Goal: Browse casually

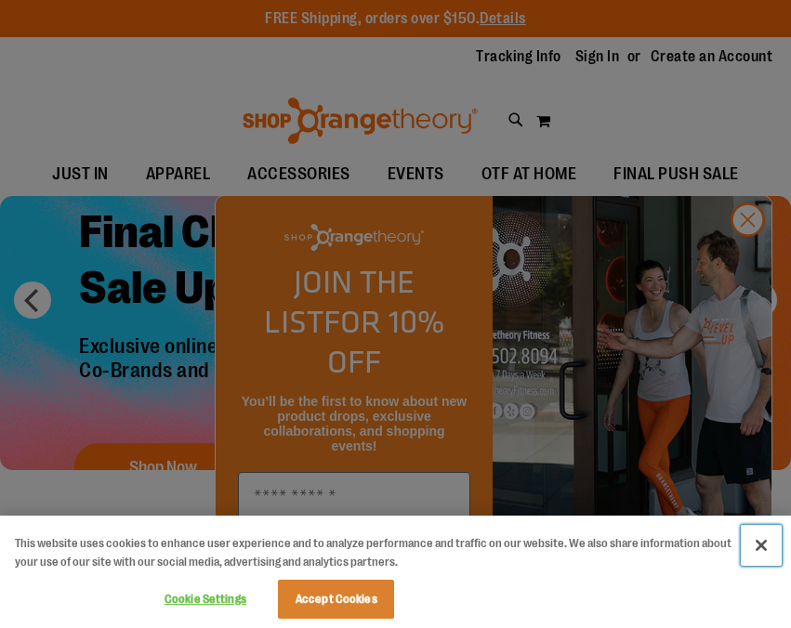
click at [765, 547] on button "Close" at bounding box center [761, 545] width 41 height 41
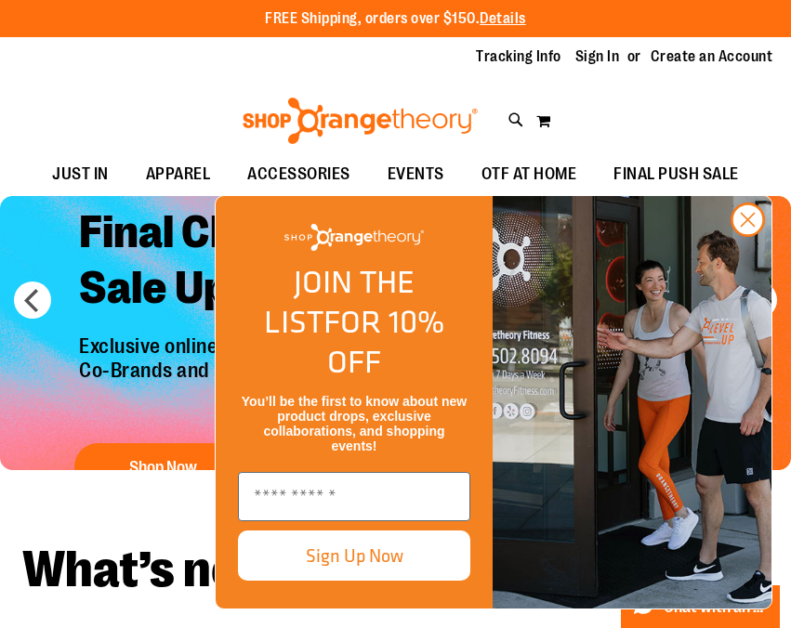
click at [765, 249] on img "FLYOUT Form" at bounding box center [631, 402] width 279 height 413
click at [744, 235] on circle "Close dialog" at bounding box center [747, 219] width 31 height 31
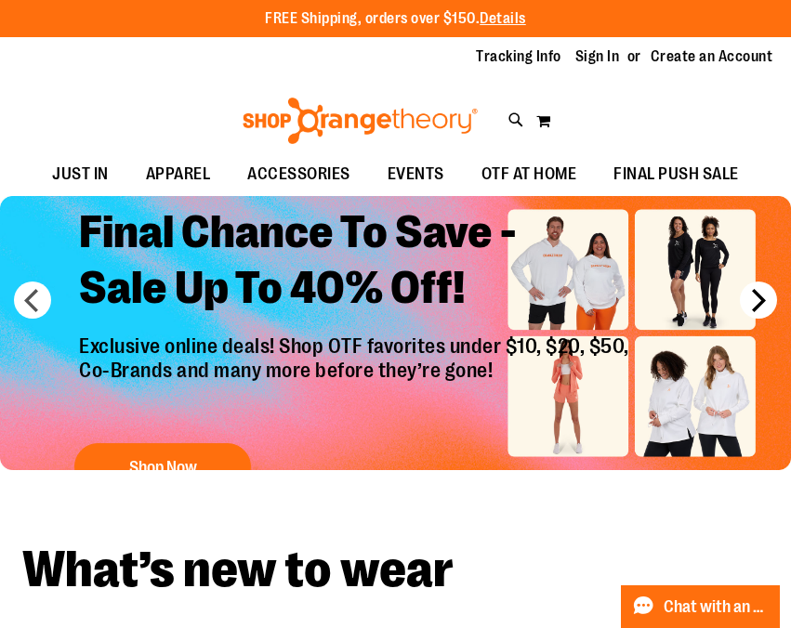
click at [761, 302] on button "next" at bounding box center [758, 300] width 37 height 37
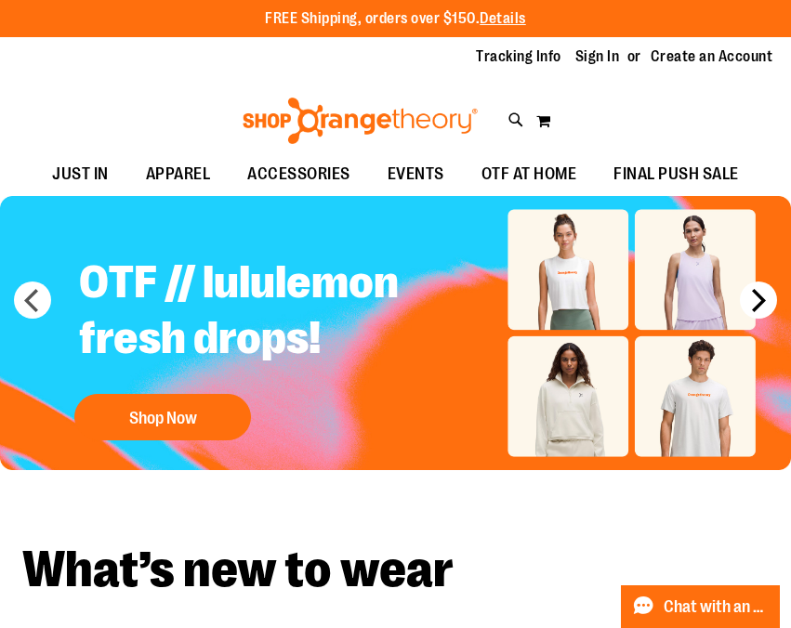
click at [761, 302] on button "next" at bounding box center [758, 300] width 37 height 37
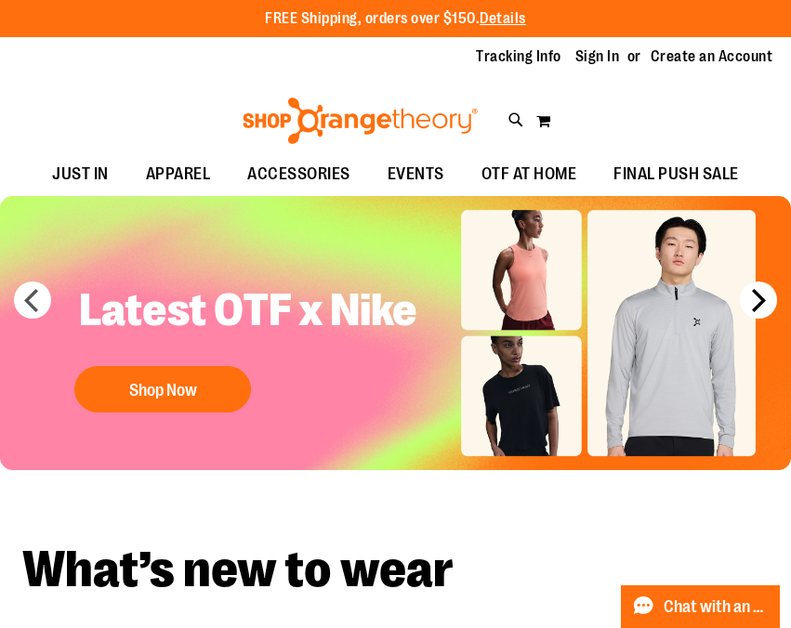
click at [761, 302] on button "next" at bounding box center [758, 300] width 37 height 37
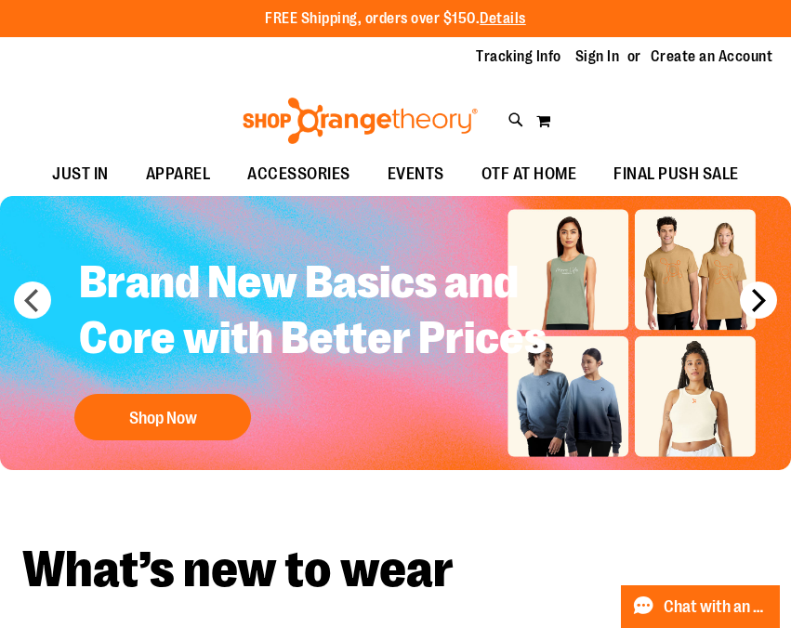
click at [761, 302] on button "next" at bounding box center [758, 300] width 37 height 37
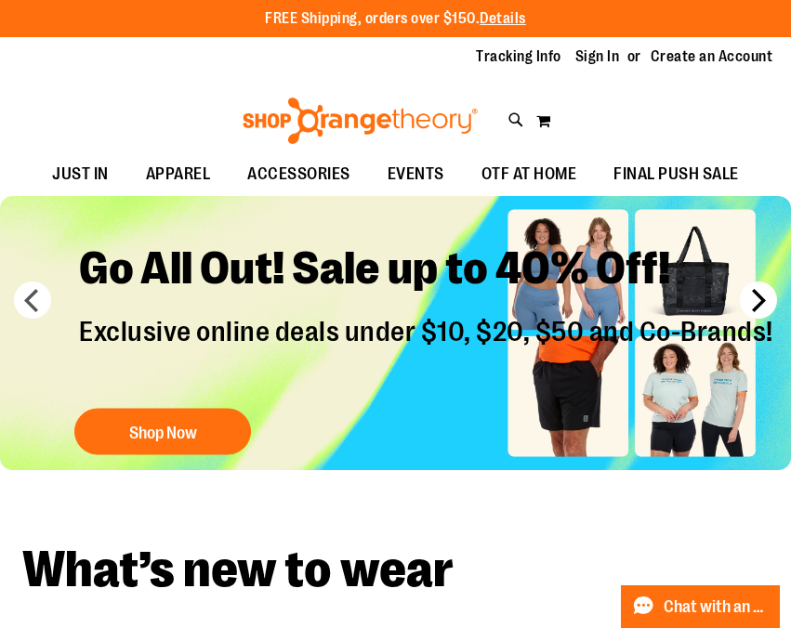
click at [761, 302] on button "next" at bounding box center [758, 300] width 37 height 37
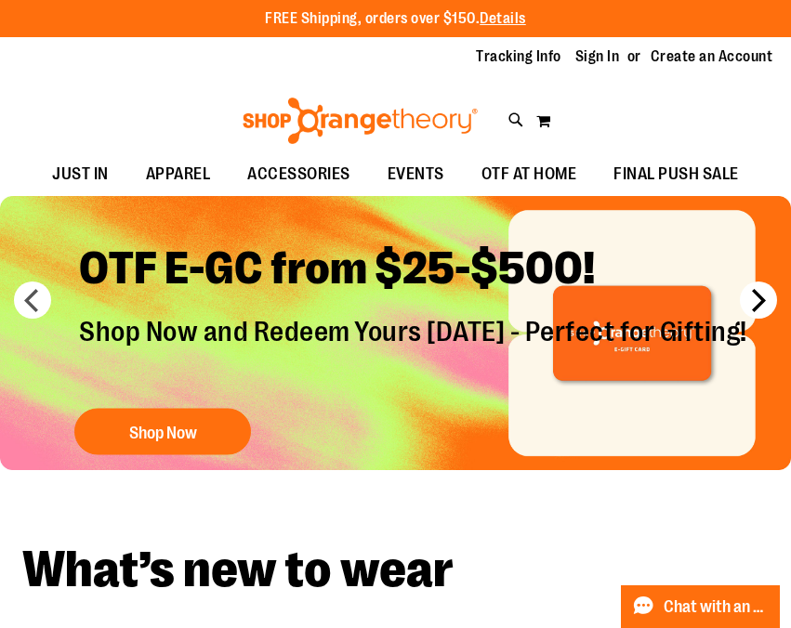
click at [761, 302] on button "next" at bounding box center [758, 300] width 37 height 37
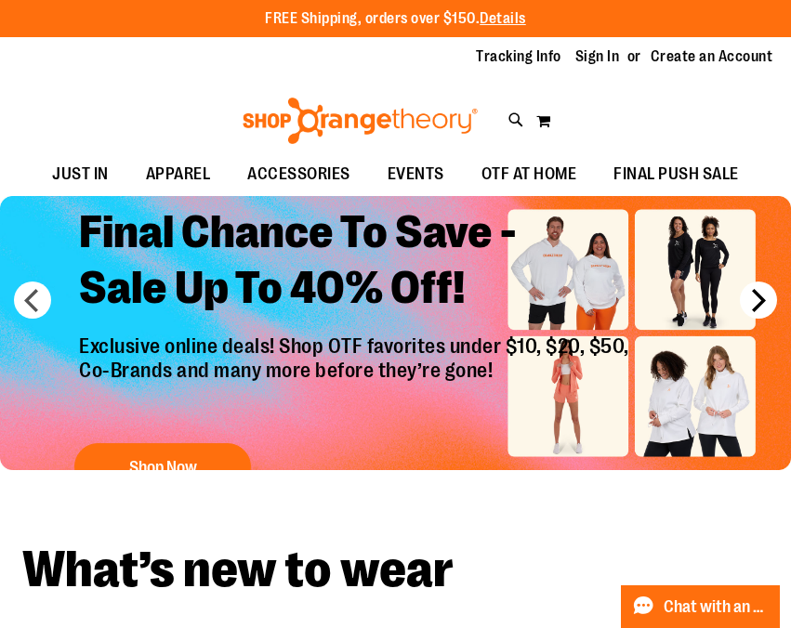
click at [761, 302] on button "next" at bounding box center [758, 300] width 37 height 37
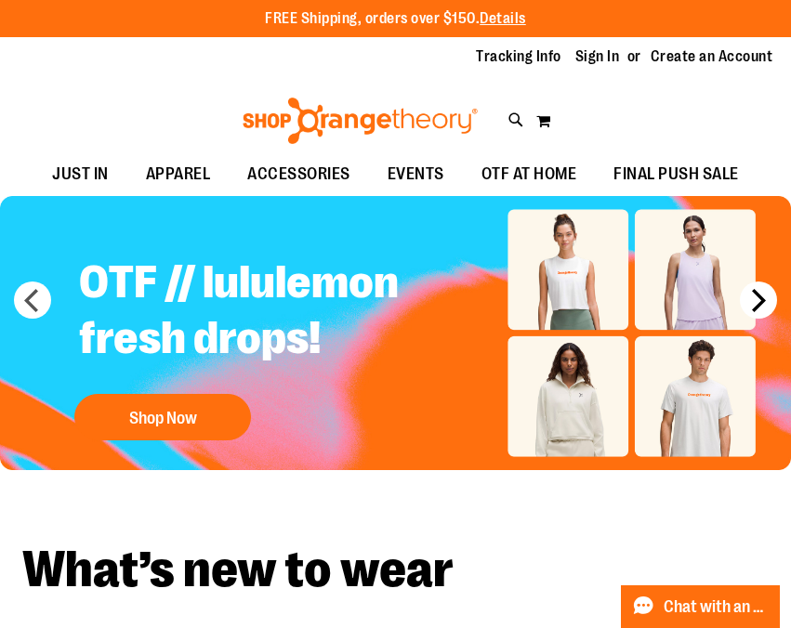
click at [761, 302] on button "next" at bounding box center [758, 300] width 37 height 37
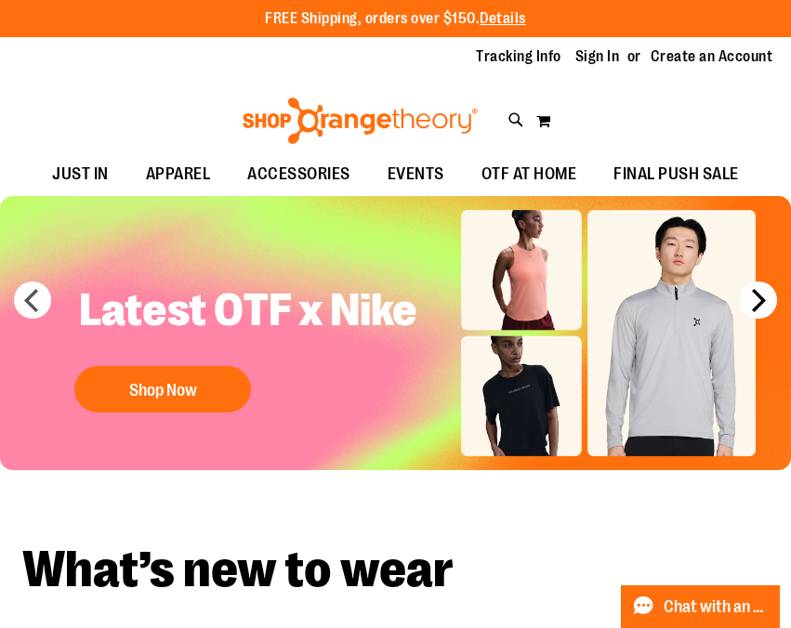
click at [761, 302] on button "next" at bounding box center [758, 300] width 37 height 37
